Goal: Task Accomplishment & Management: Use online tool/utility

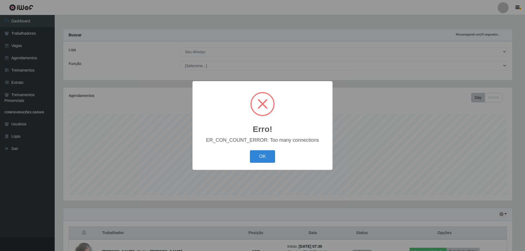
select select "431"
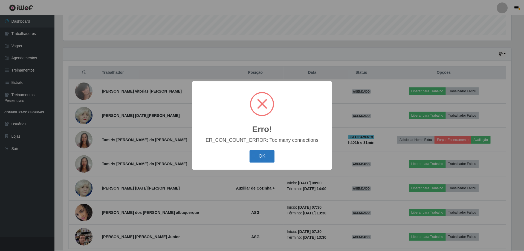
scroll to position [113, 449]
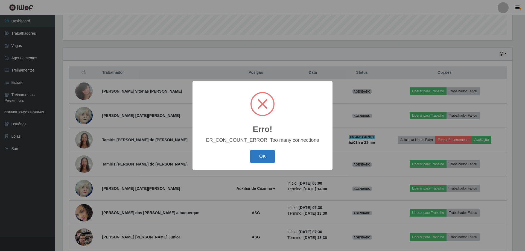
click at [257, 157] on button "OK" at bounding box center [262, 156] width 25 height 13
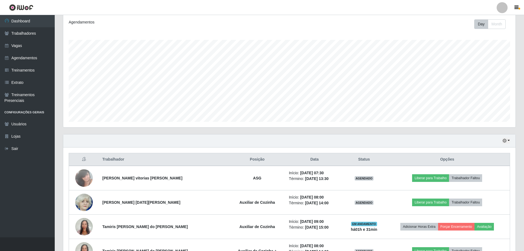
scroll to position [24, 0]
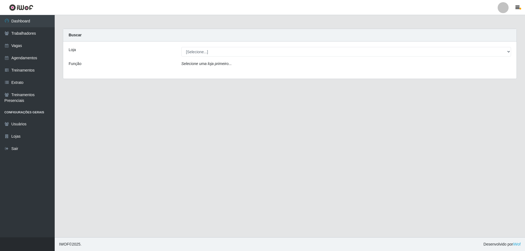
click at [237, 60] on div "Loja [Selecione...] Seu Almoço Função Selecione uma loja primeiro..." at bounding box center [289, 60] width 453 height 37
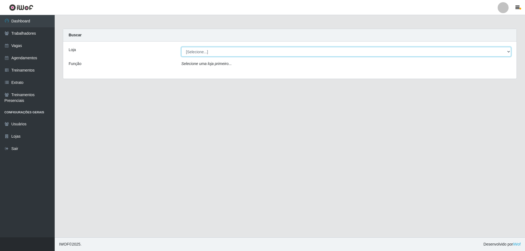
drag, startPoint x: 233, startPoint y: 52, endPoint x: 231, endPoint y: 56, distance: 4.7
click at [233, 52] on select "[Selecione...] Seu Almoço" at bounding box center [346, 52] width 330 height 10
select select "431"
click at [181, 47] on select "[Selecione...] Seu Almoço" at bounding box center [346, 52] width 330 height 10
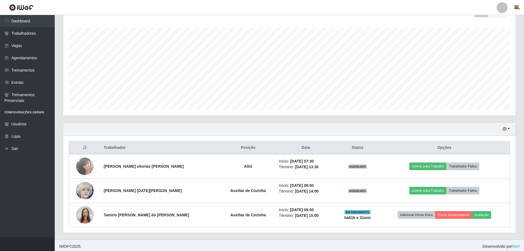
scroll to position [87, 0]
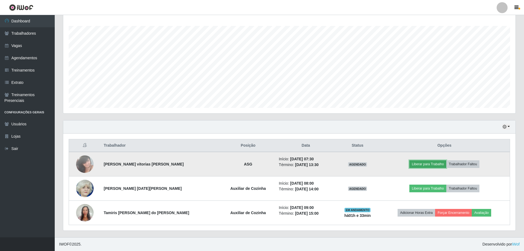
click at [421, 163] on button "Liberar para Trabalho" at bounding box center [427, 164] width 37 height 8
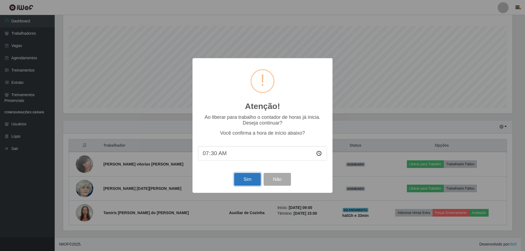
click at [250, 183] on button "Sim" at bounding box center [247, 179] width 27 height 13
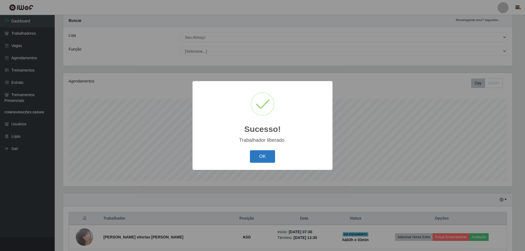
click at [262, 157] on button "OK" at bounding box center [262, 156] width 25 height 13
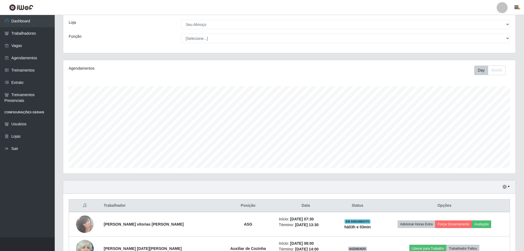
scroll to position [87, 0]
